Goal: Check status

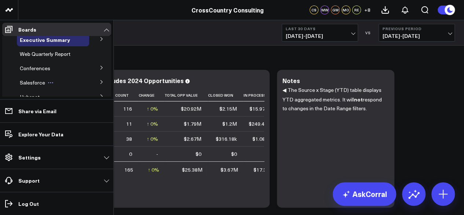
scroll to position [5, 0]
click at [32, 79] on span "Salesforce" at bounding box center [32, 82] width 25 height 7
click at [27, 80] on span "Salesforce" at bounding box center [32, 82] width 25 height 7
click at [103, 80] on button at bounding box center [101, 81] width 19 height 11
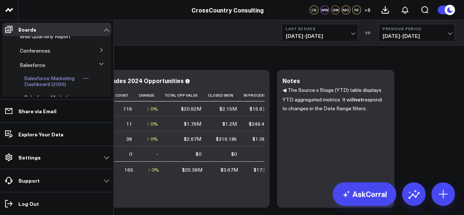
scroll to position [23, 0]
click at [55, 80] on span "Salesforce Marketing Dashboard (2025)" at bounding box center [49, 80] width 50 height 13
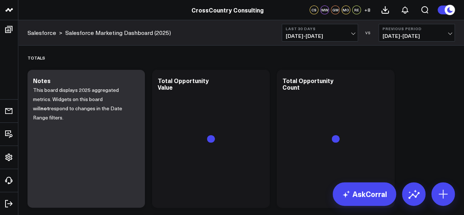
click at [300, 37] on span "[DATE] - [DATE]" at bounding box center [320, 36] width 68 height 6
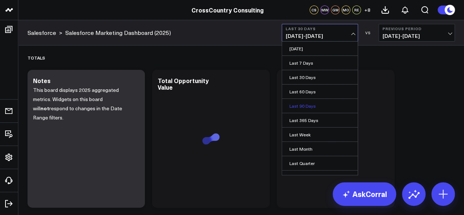
scroll to position [65, 0]
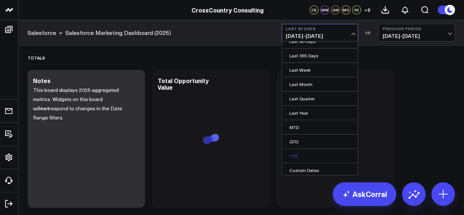
click at [313, 152] on link "YTD" at bounding box center [320, 156] width 76 height 14
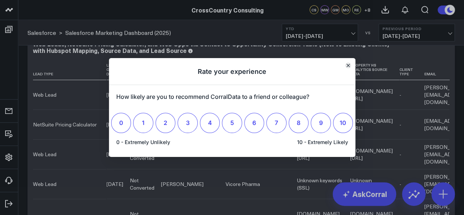
click at [348, 64] on icon "Close" at bounding box center [348, 65] width 4 height 4
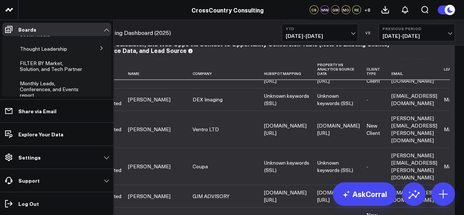
scroll to position [316, 0]
click at [37, 72] on span "SCS Cloud + CCC NetSuite" at bounding box center [40, 65] width 41 height 13
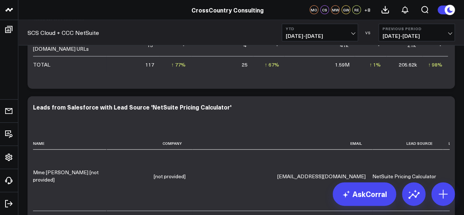
scroll to position [289, 0]
